Goal: Information Seeking & Learning: Learn about a topic

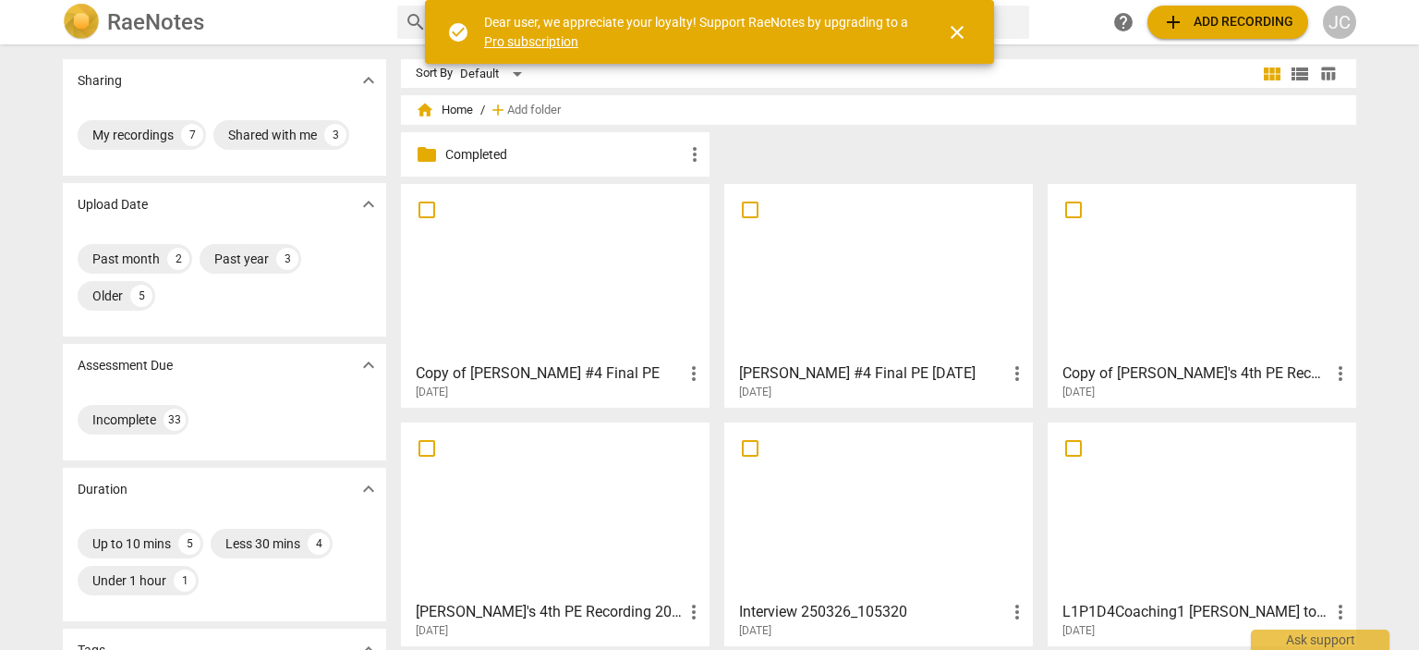
click at [487, 154] on p "Completed" at bounding box center [564, 154] width 238 height 19
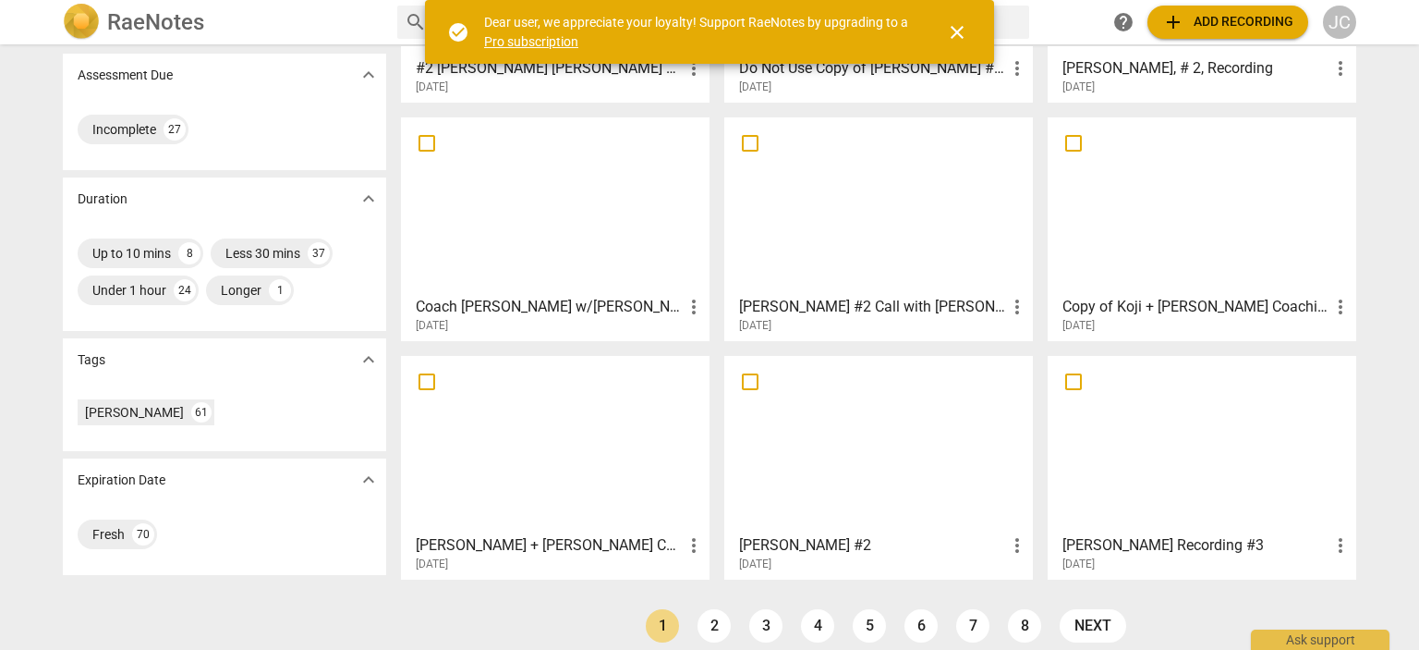
scroll to position [270, 0]
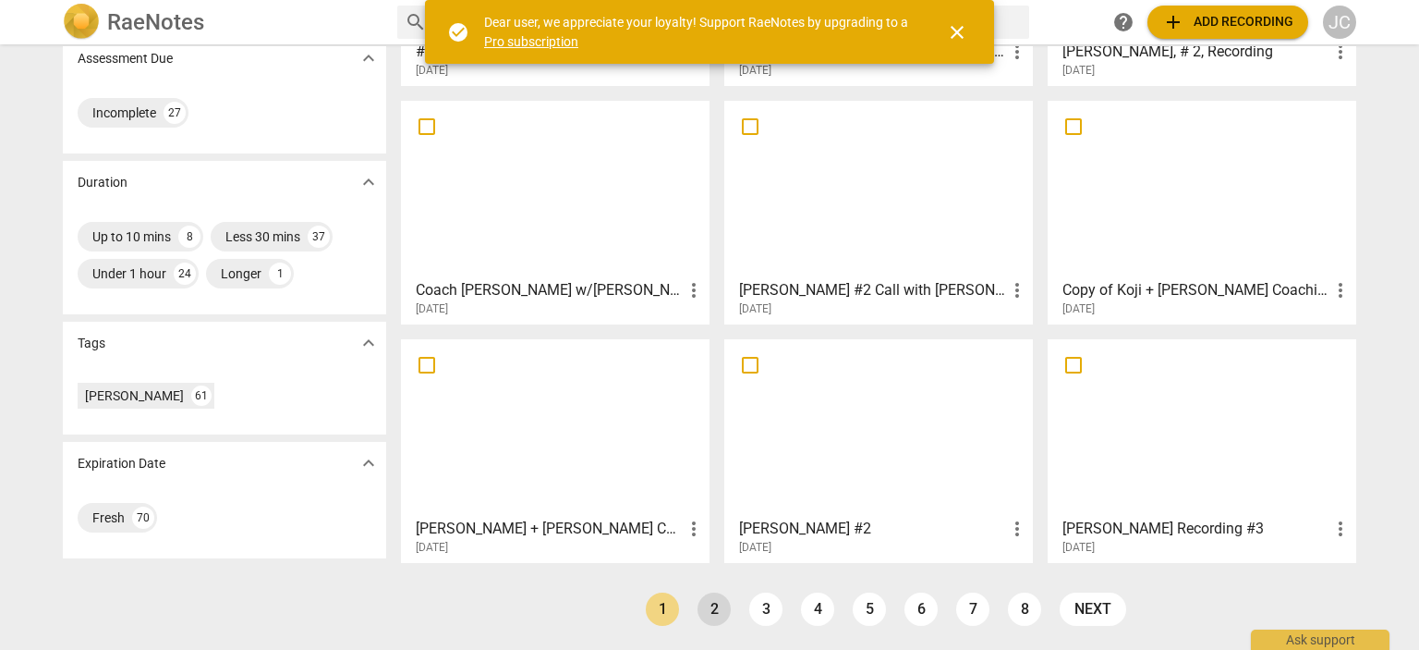
click at [699, 602] on link "2" at bounding box center [714, 608] width 33 height 33
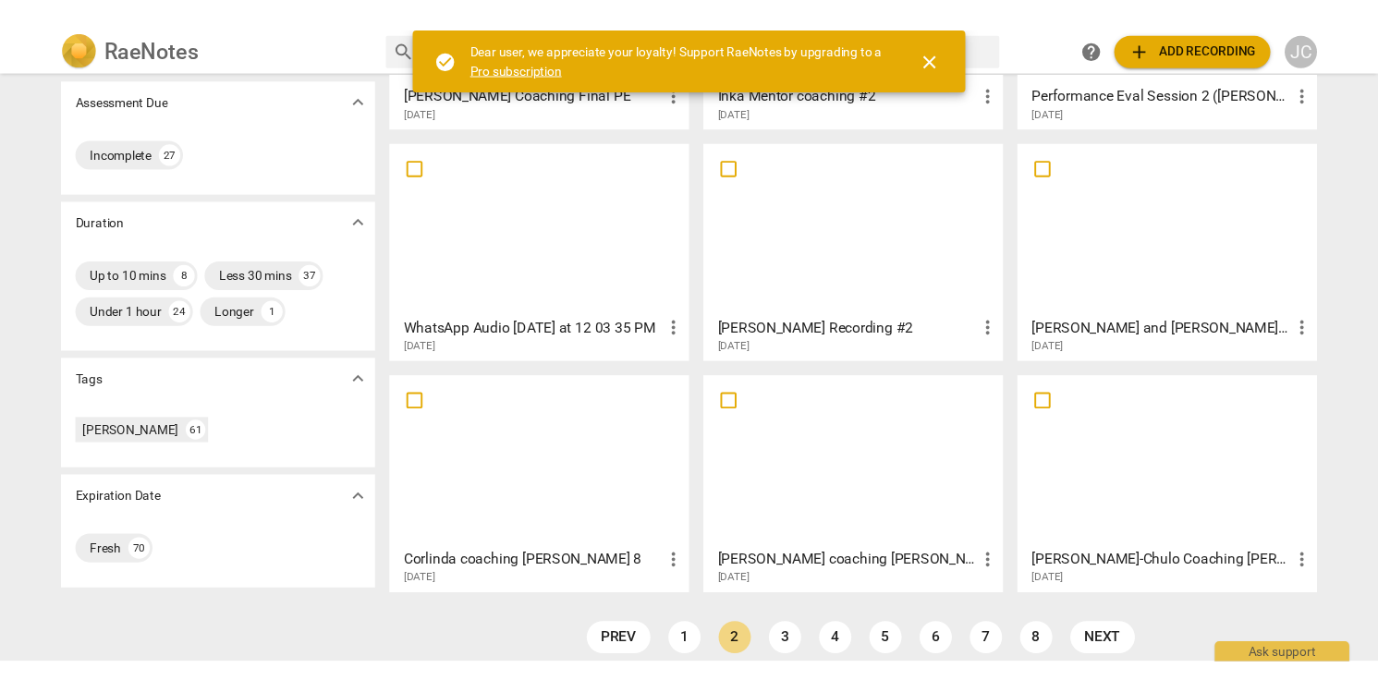
scroll to position [270, 0]
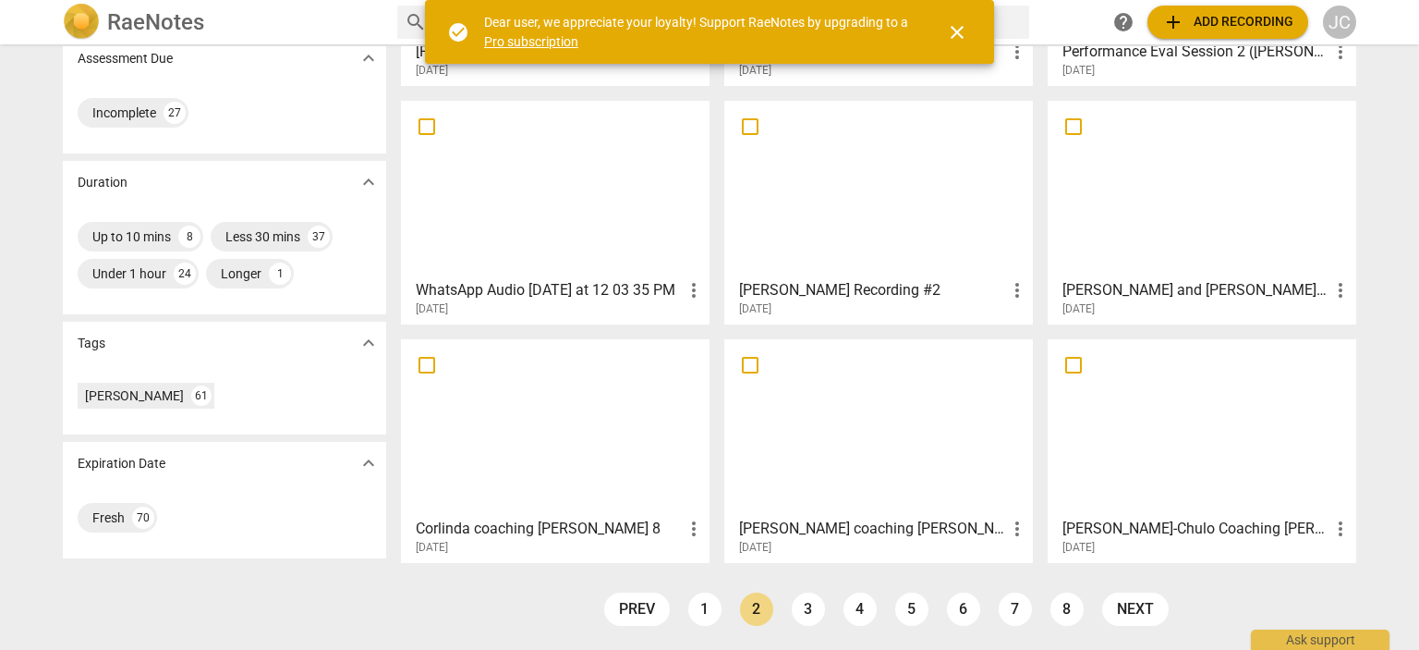
click at [848, 232] on div at bounding box center [879, 189] width 296 height 164
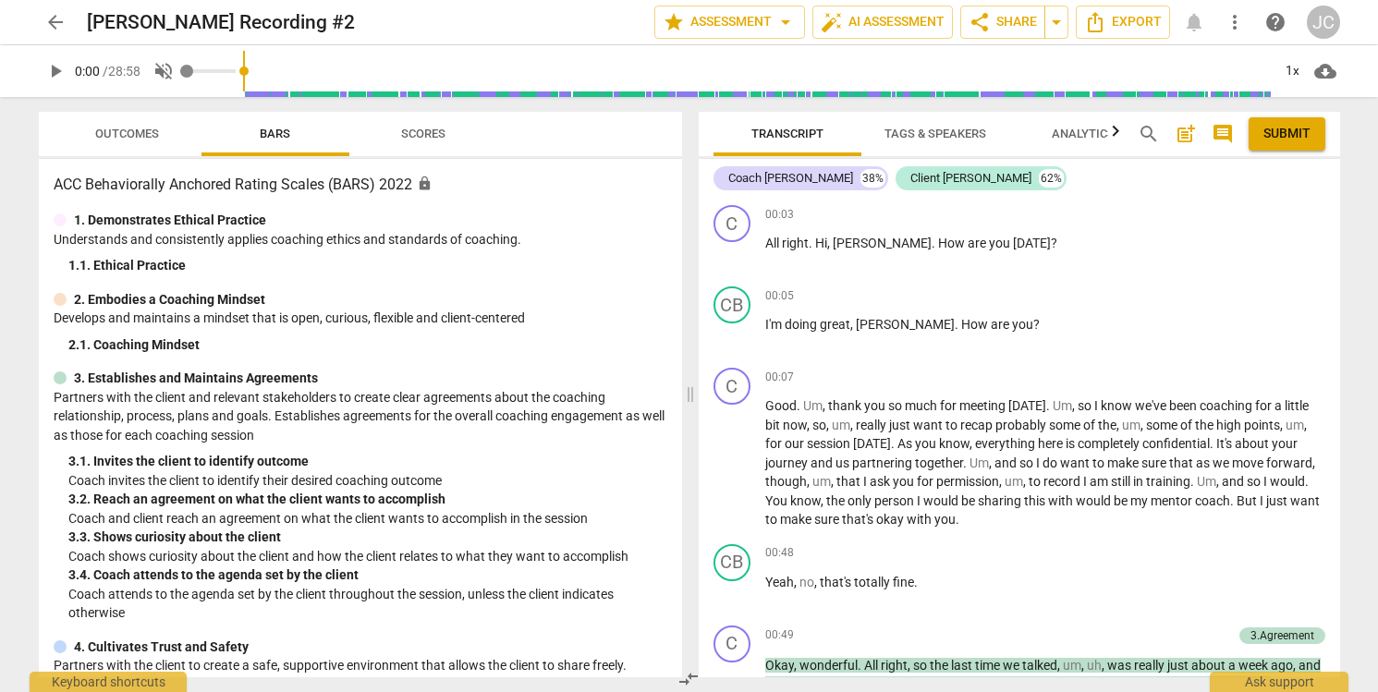
click at [189, 69] on input "range" at bounding box center [207, 71] width 55 height 4
click at [168, 66] on span "volume_off" at bounding box center [163, 71] width 22 height 22
click at [191, 66] on input "range" at bounding box center [730, 71] width 1084 height 59
click at [169, 67] on span "volume_up" at bounding box center [163, 71] width 22 height 22
click at [171, 71] on span "volume_off" at bounding box center [163, 71] width 22 height 22
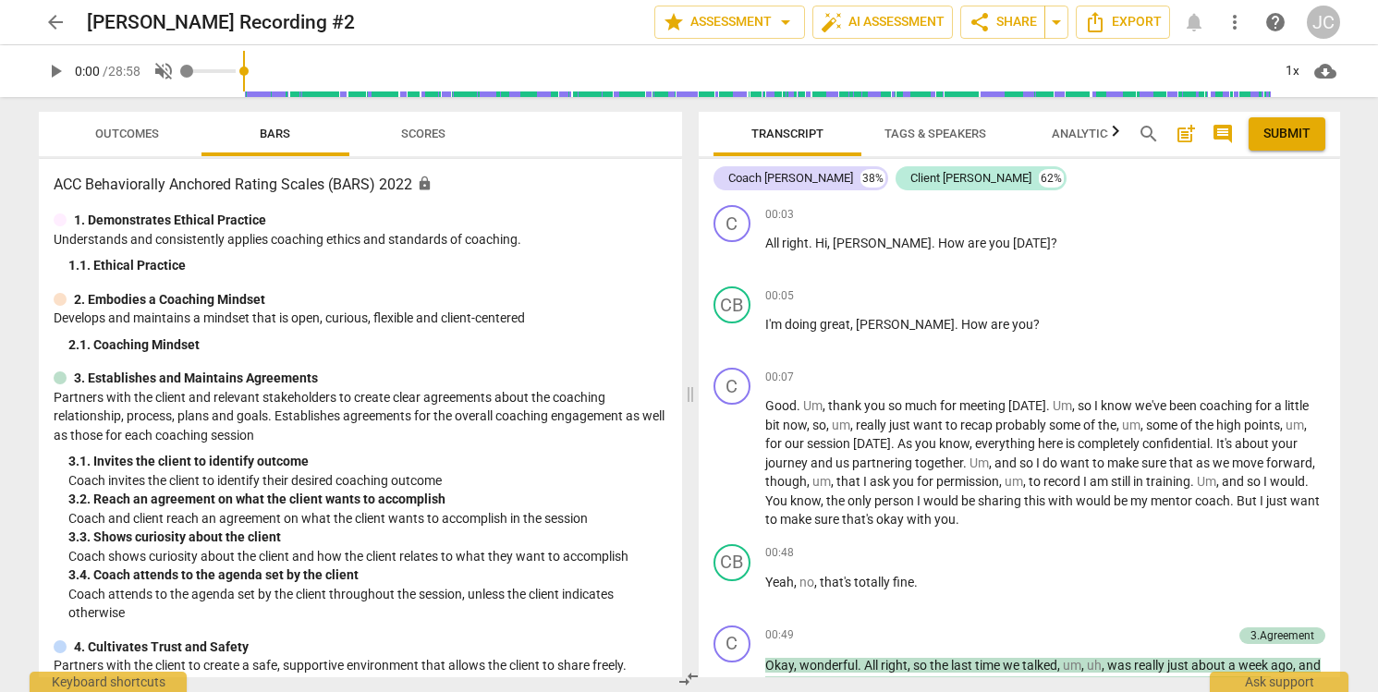
type input "1"
click at [60, 64] on span "play_arrow" at bounding box center [55, 71] width 22 height 22
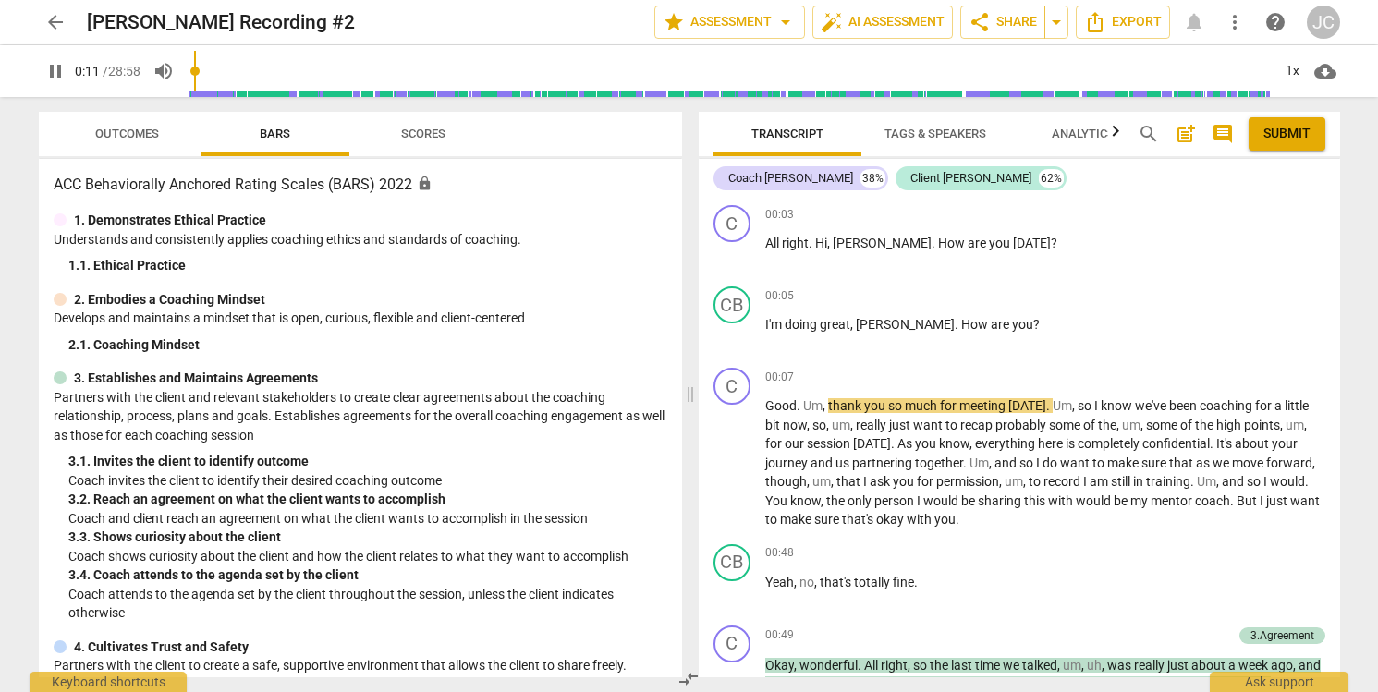
click at [52, 72] on span "pause" at bounding box center [55, 71] width 22 height 22
click at [54, 66] on span "play_arrow" at bounding box center [55, 71] width 22 height 22
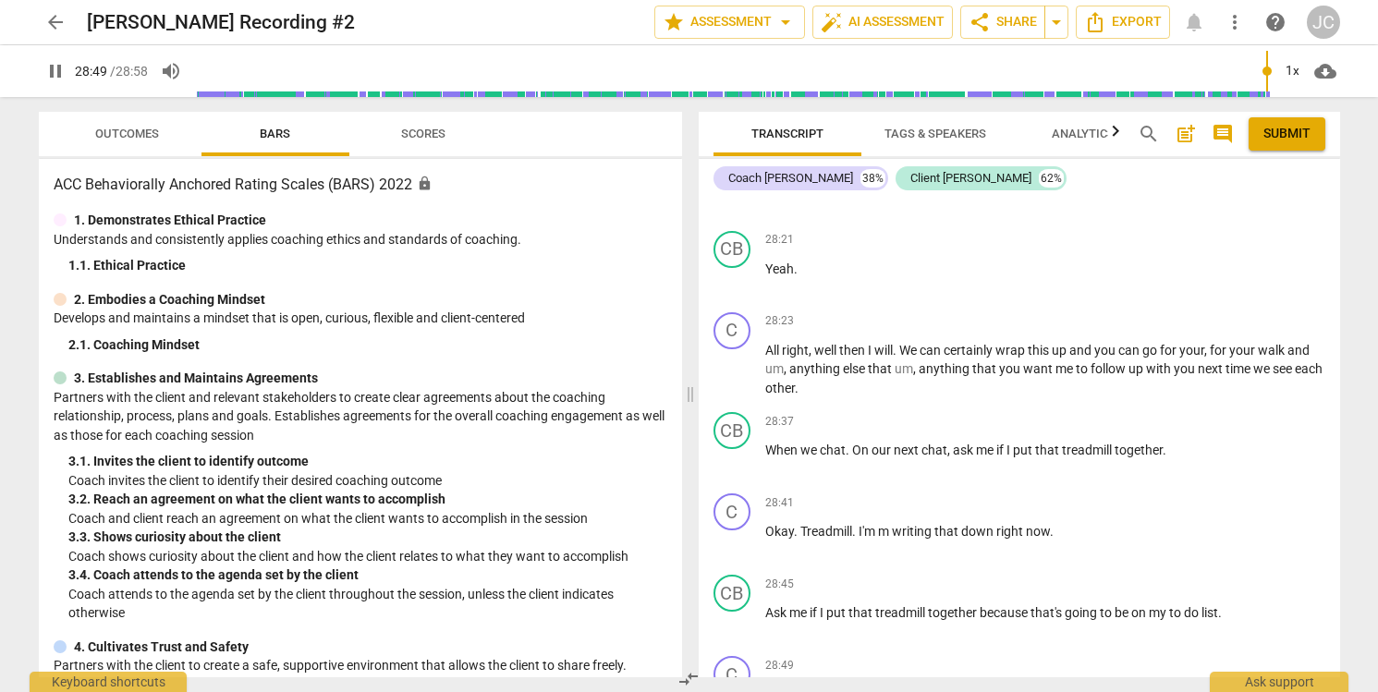
scroll to position [13775, 0]
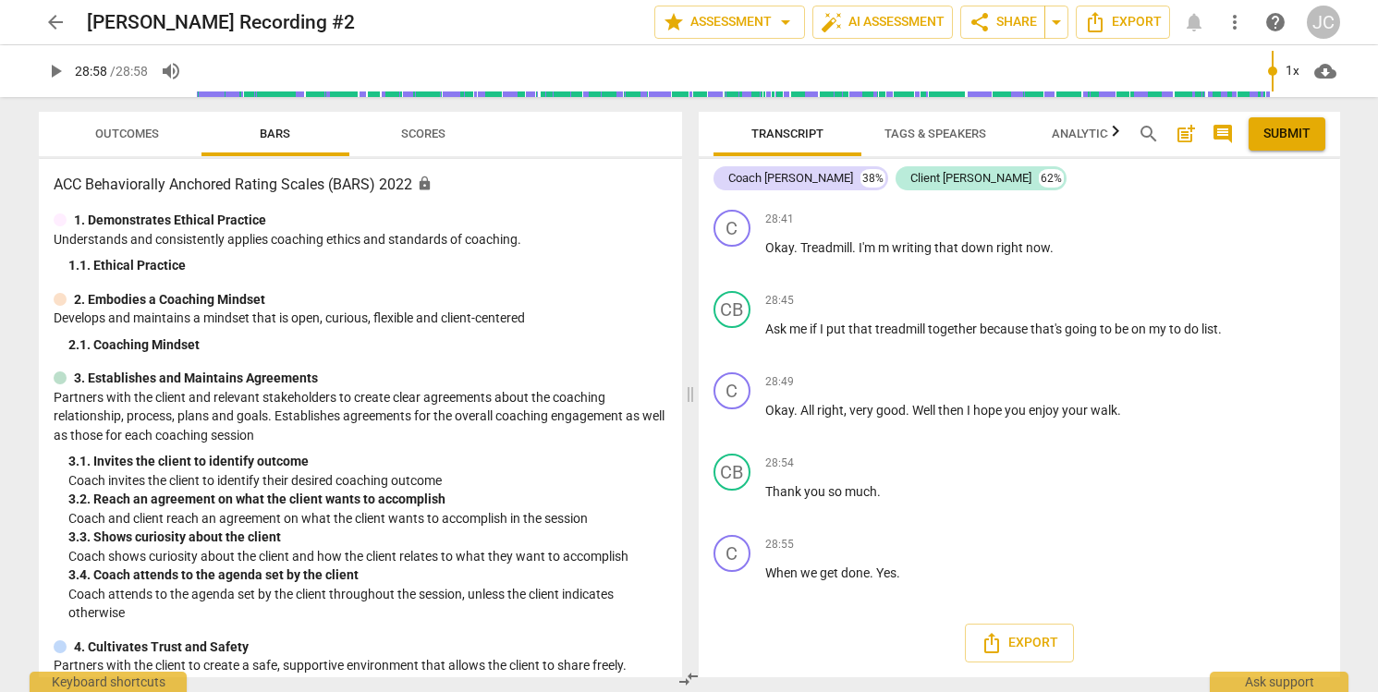
click at [419, 128] on span "Scores" at bounding box center [423, 134] width 44 height 14
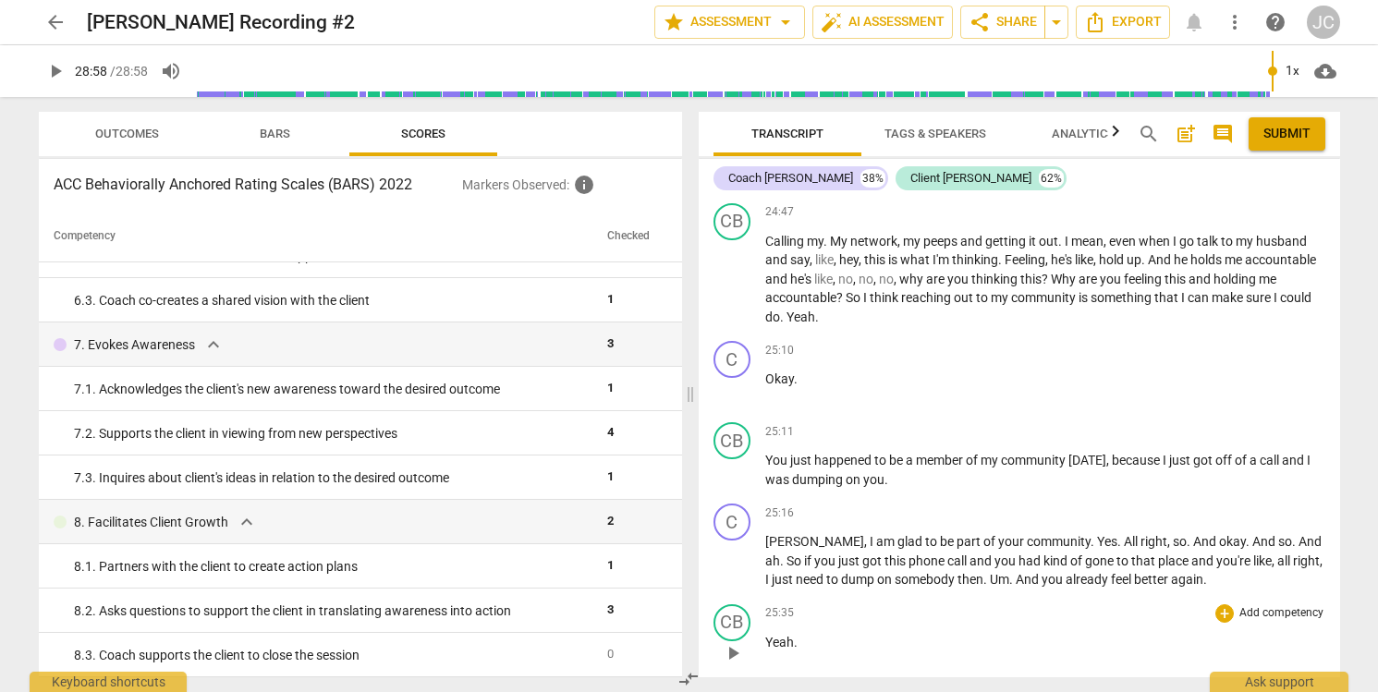
scroll to position [11373, 0]
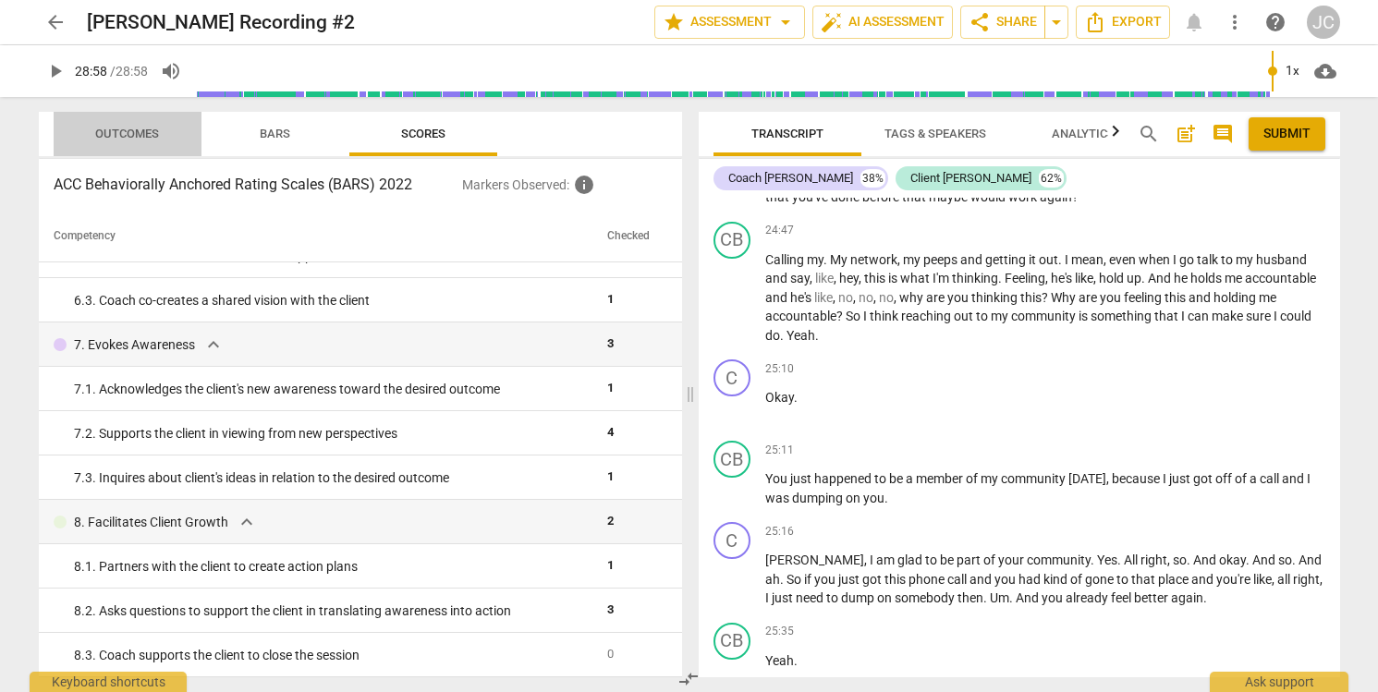
click at [155, 127] on span "Outcomes" at bounding box center [127, 134] width 64 height 14
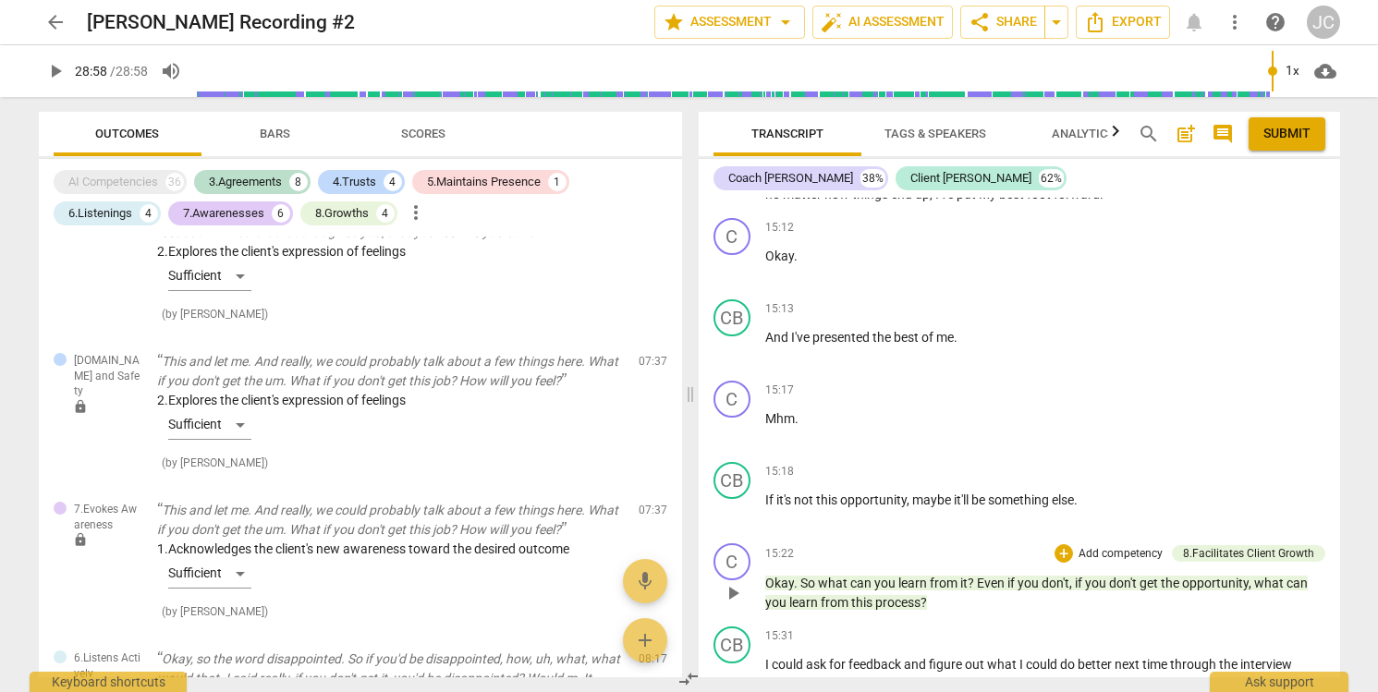
scroll to position [6846, 0]
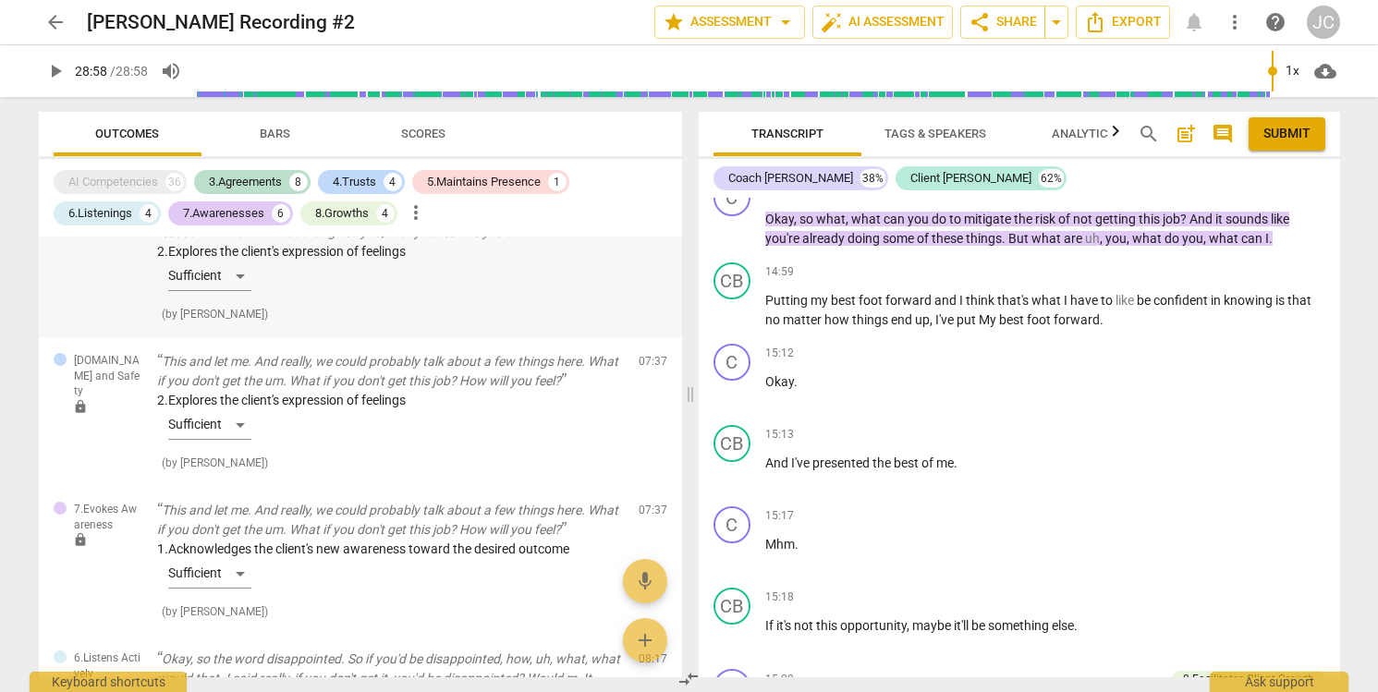
type input "1738"
